Goal: Task Accomplishment & Management: Use online tool/utility

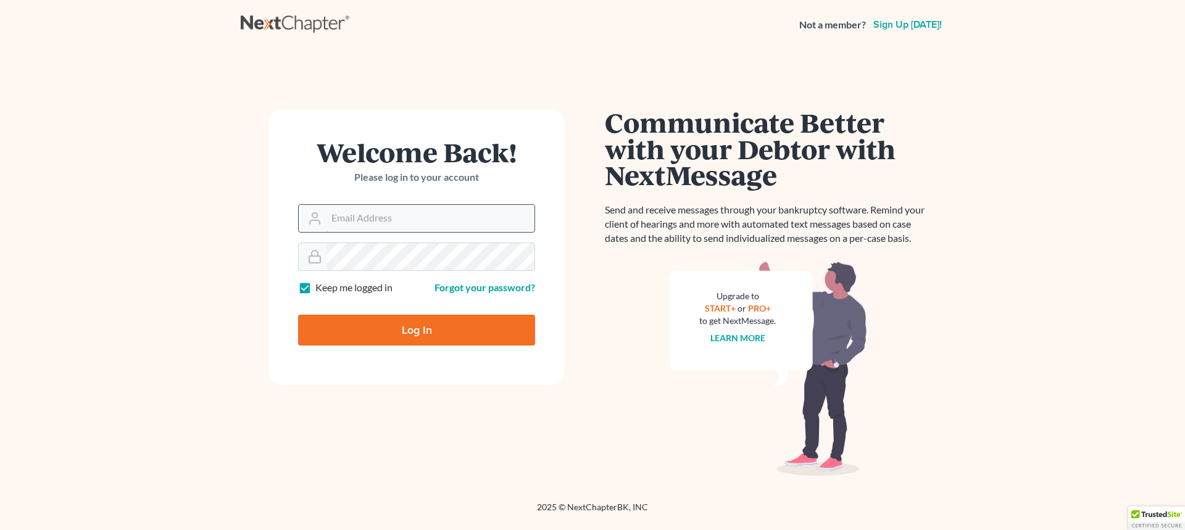
click at [337, 217] on input "Email Address" at bounding box center [430, 218] width 208 height 27
type input "[EMAIL_ADDRESS][DOMAIN_NAME]"
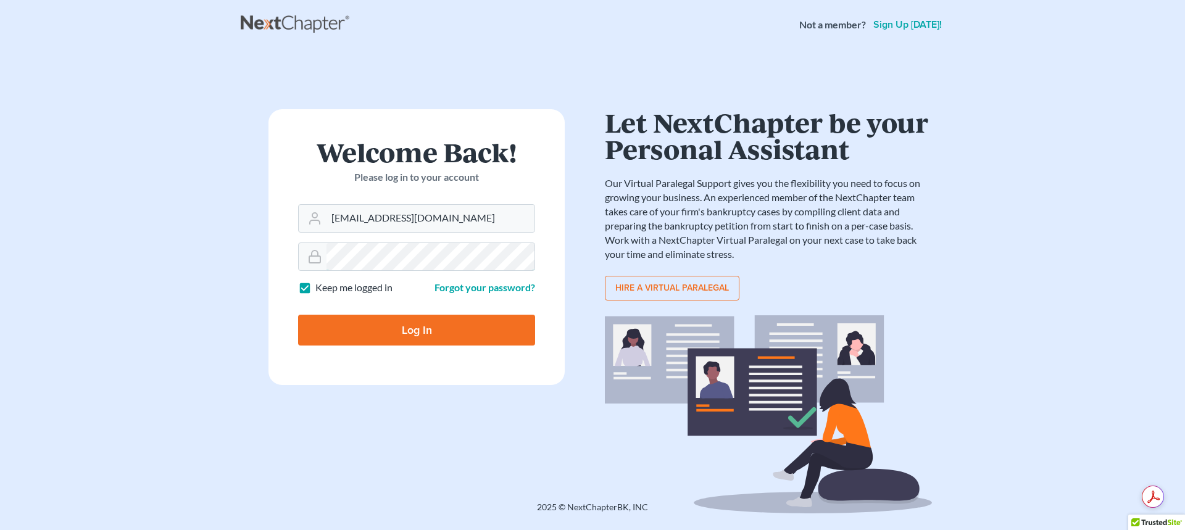
click at [298, 315] on input "Log In" at bounding box center [416, 330] width 237 height 31
type input "Thinking..."
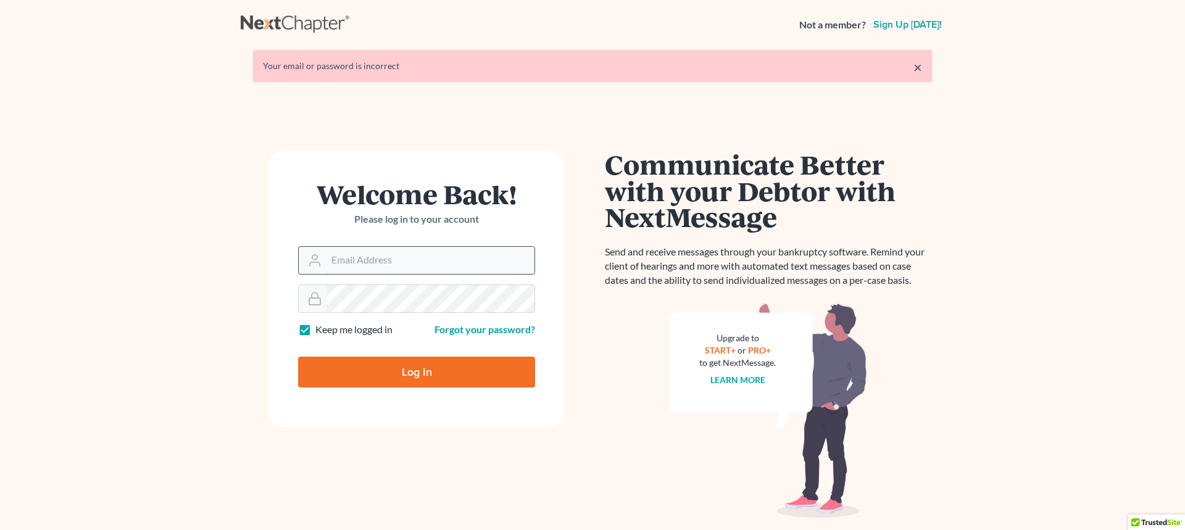
drag, startPoint x: 0, startPoint y: 0, endPoint x: 424, endPoint y: 248, distance: 491.6
click at [424, 248] on input "Email Address" at bounding box center [430, 260] width 208 height 27
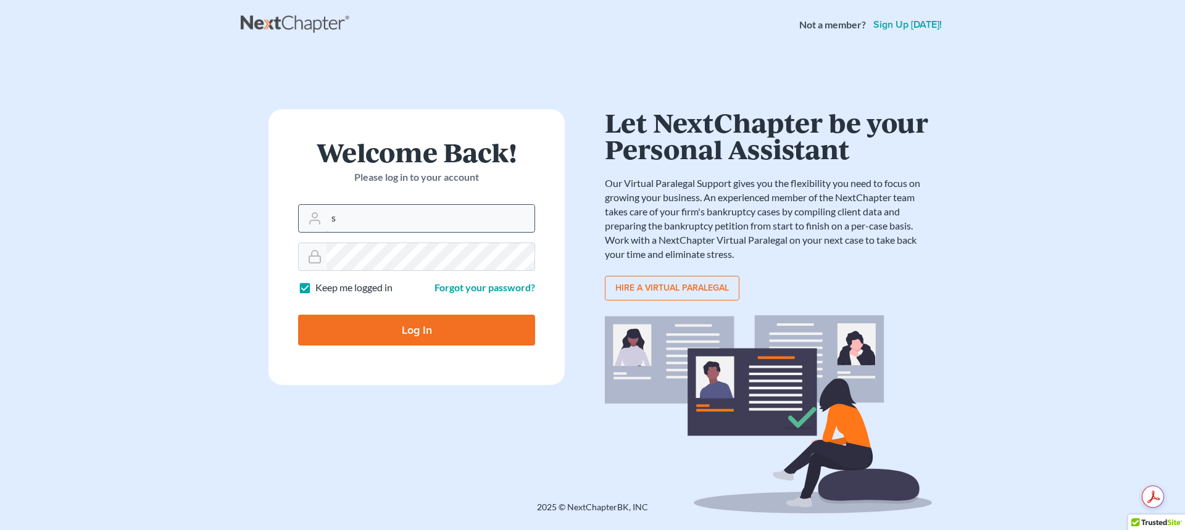
click at [342, 215] on input "s" at bounding box center [430, 218] width 208 height 27
type input "staff@kelseylawct.com"
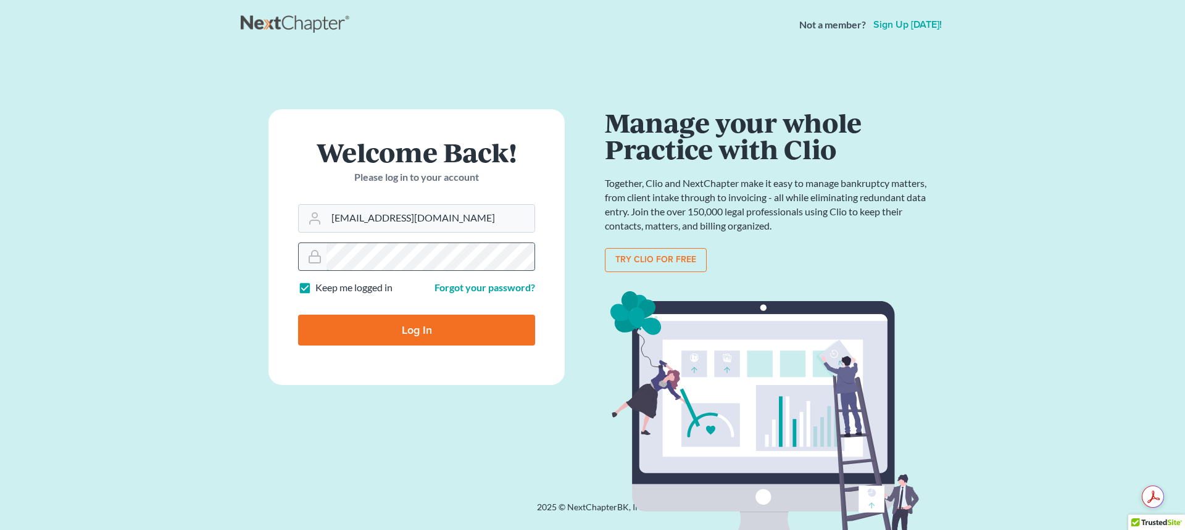
click at [298, 315] on input "Log In" at bounding box center [416, 330] width 237 height 31
type input "Thinking..."
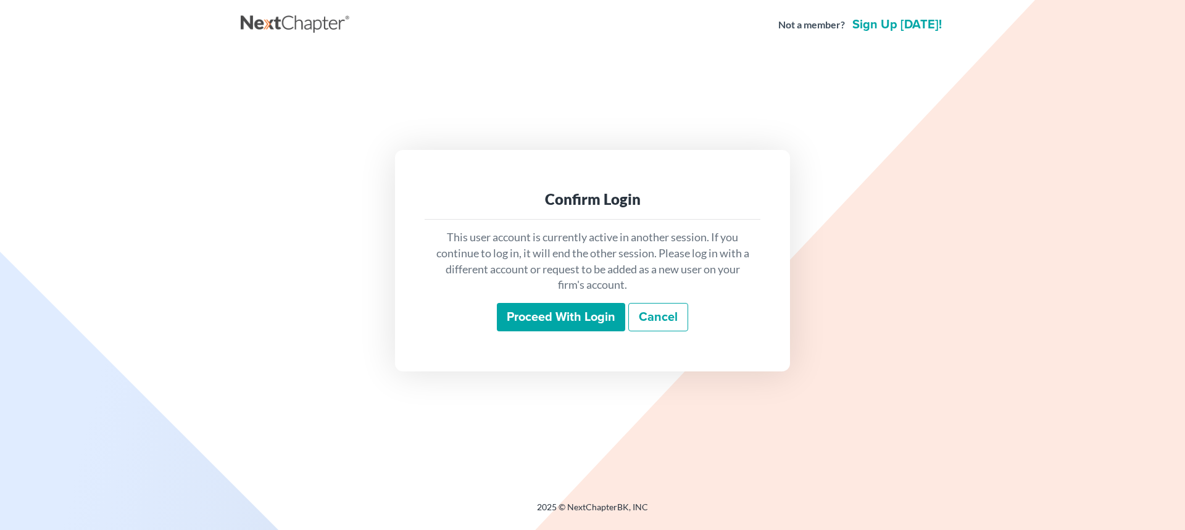
click at [568, 308] on input "Proceed with login" at bounding box center [561, 317] width 128 height 28
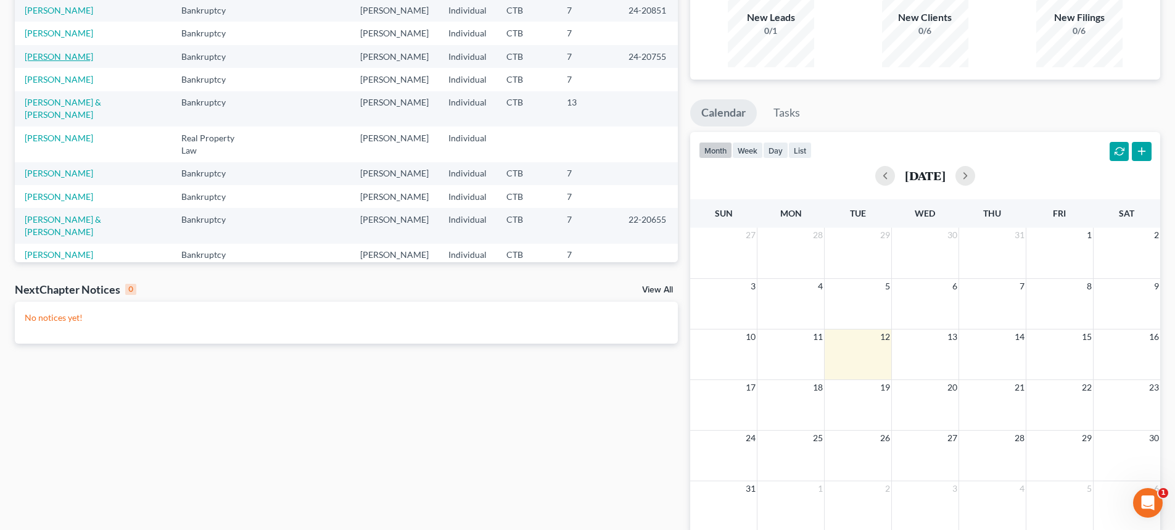
scroll to position [123, 0]
click at [71, 101] on link "Vargas, Jose & Gladys" at bounding box center [63, 107] width 77 height 23
select select "4"
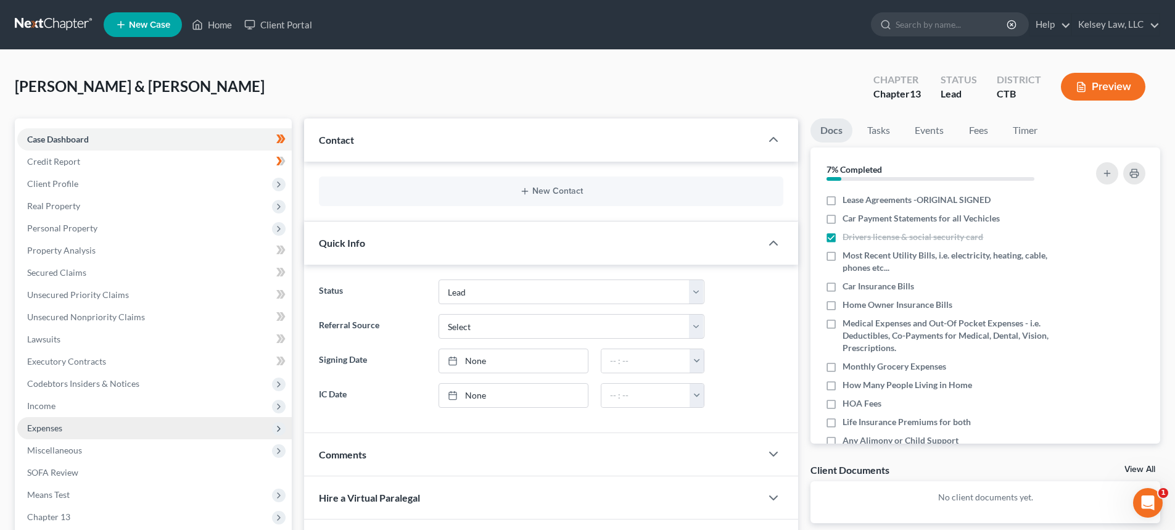
click at [56, 426] on span "Expenses" at bounding box center [44, 428] width 35 height 10
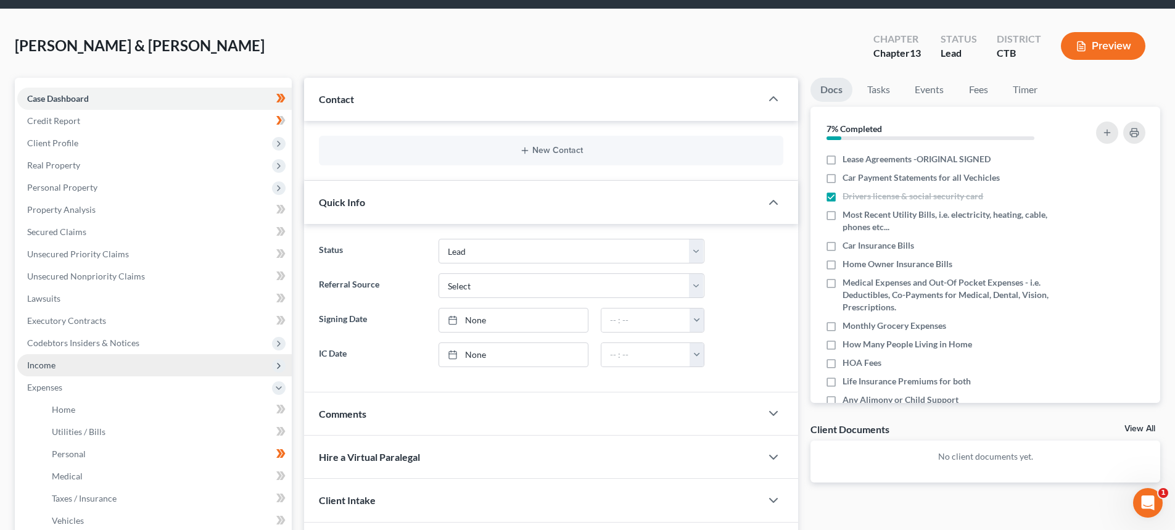
scroll to position [62, 0]
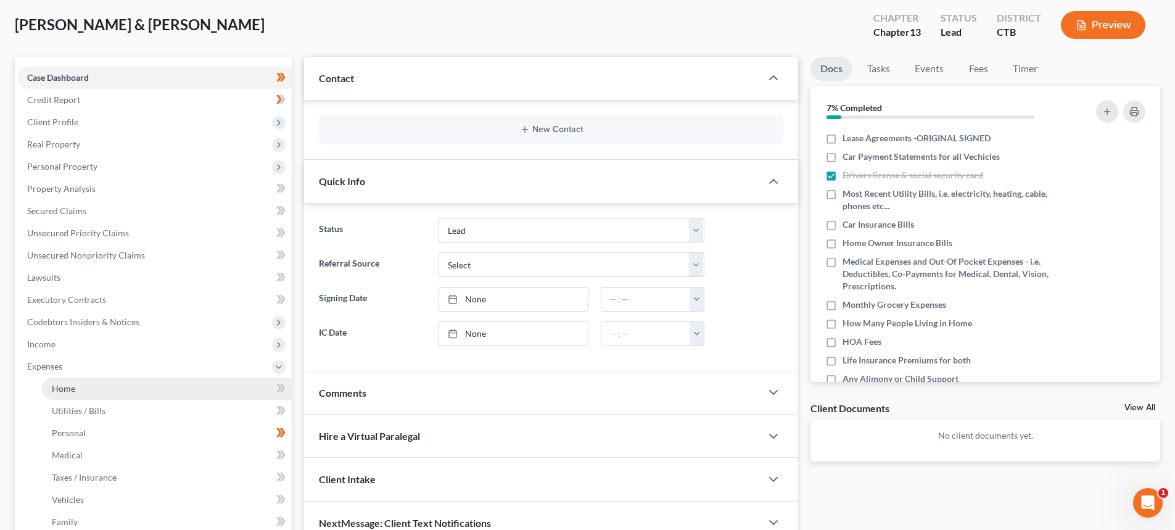
click at [76, 387] on link "Home" at bounding box center [167, 389] width 250 height 22
